Goal: Transaction & Acquisition: Obtain resource

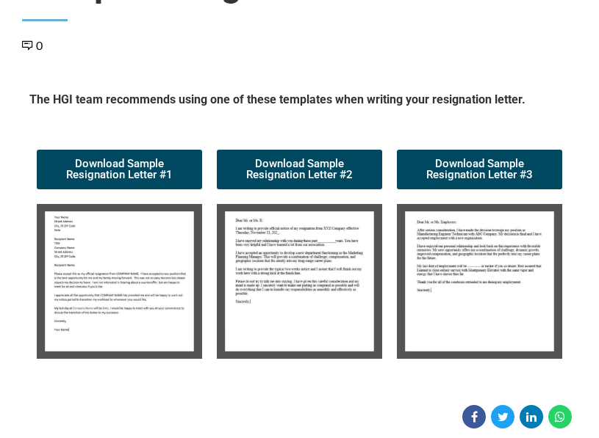
scroll to position [294, 0]
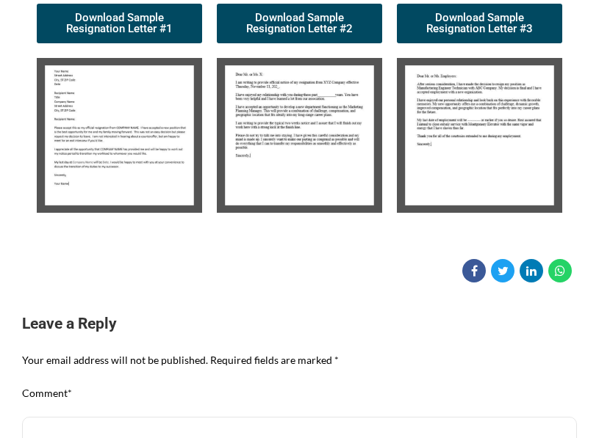
click at [98, 139] on img at bounding box center [119, 136] width 165 height 156
click at [99, 140] on img at bounding box center [119, 136] width 165 height 156
click at [100, 140] on img at bounding box center [119, 136] width 165 height 156
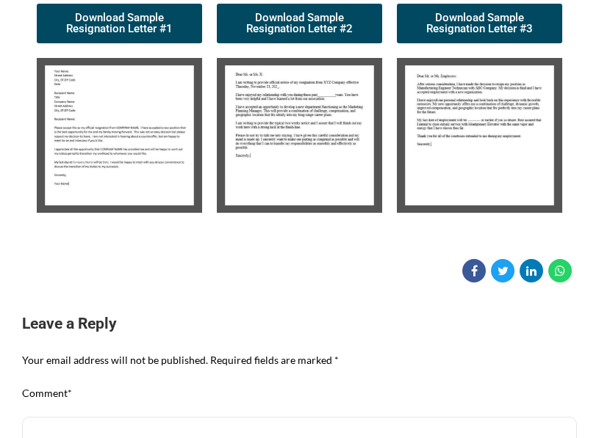
click at [118, 96] on img at bounding box center [119, 136] width 165 height 156
click at [110, 14] on span "Download Sample Resignation Letter #1" at bounding box center [119, 23] width 130 height 22
click at [109, 188] on img at bounding box center [119, 136] width 165 height 156
click at [109, 186] on img at bounding box center [119, 136] width 165 height 156
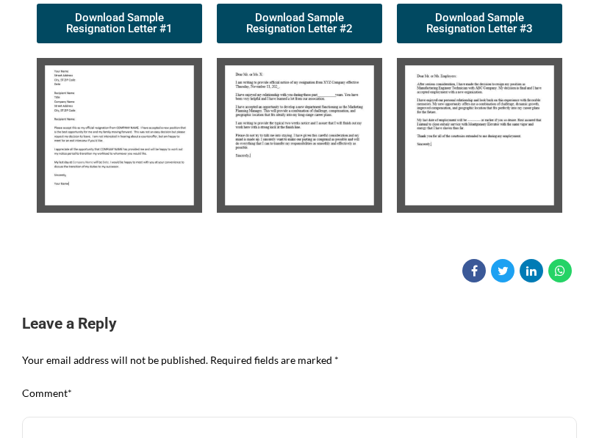
click at [110, 181] on img at bounding box center [119, 136] width 165 height 156
click at [110, 180] on img at bounding box center [119, 136] width 165 height 156
click at [109, 162] on img at bounding box center [119, 136] width 165 height 156
click at [115, 156] on img at bounding box center [119, 136] width 165 height 156
click at [115, 154] on img at bounding box center [119, 136] width 165 height 156
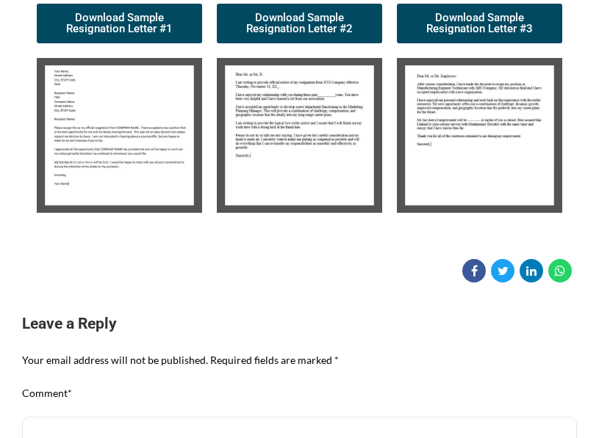
click at [115, 154] on img at bounding box center [119, 136] width 165 height 156
click at [115, 153] on img at bounding box center [119, 136] width 165 height 156
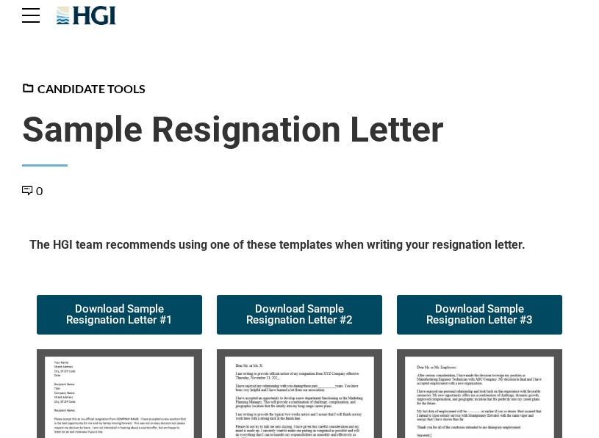
scroll to position [0, 0]
